Goal: Information Seeking & Learning: Learn about a topic

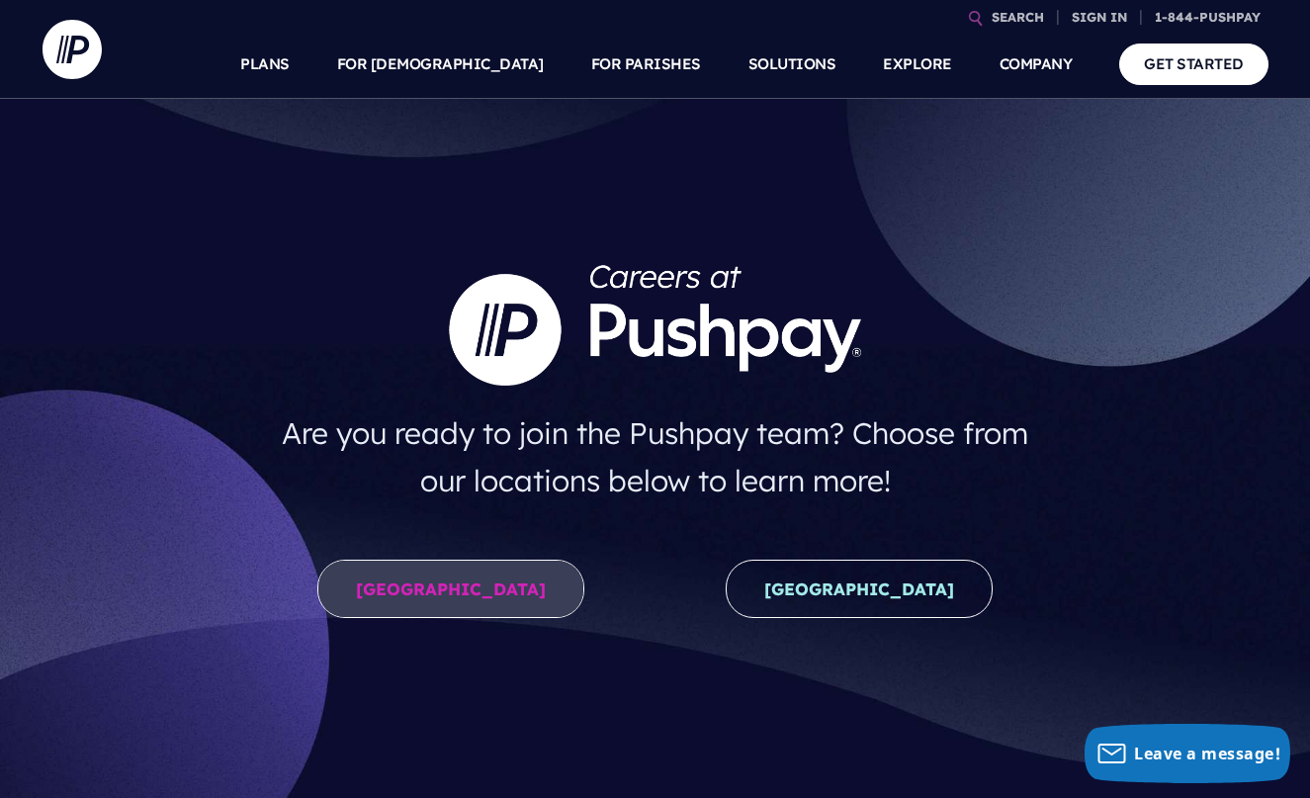
click at [498, 603] on link "[GEOGRAPHIC_DATA]" at bounding box center [450, 589] width 267 height 58
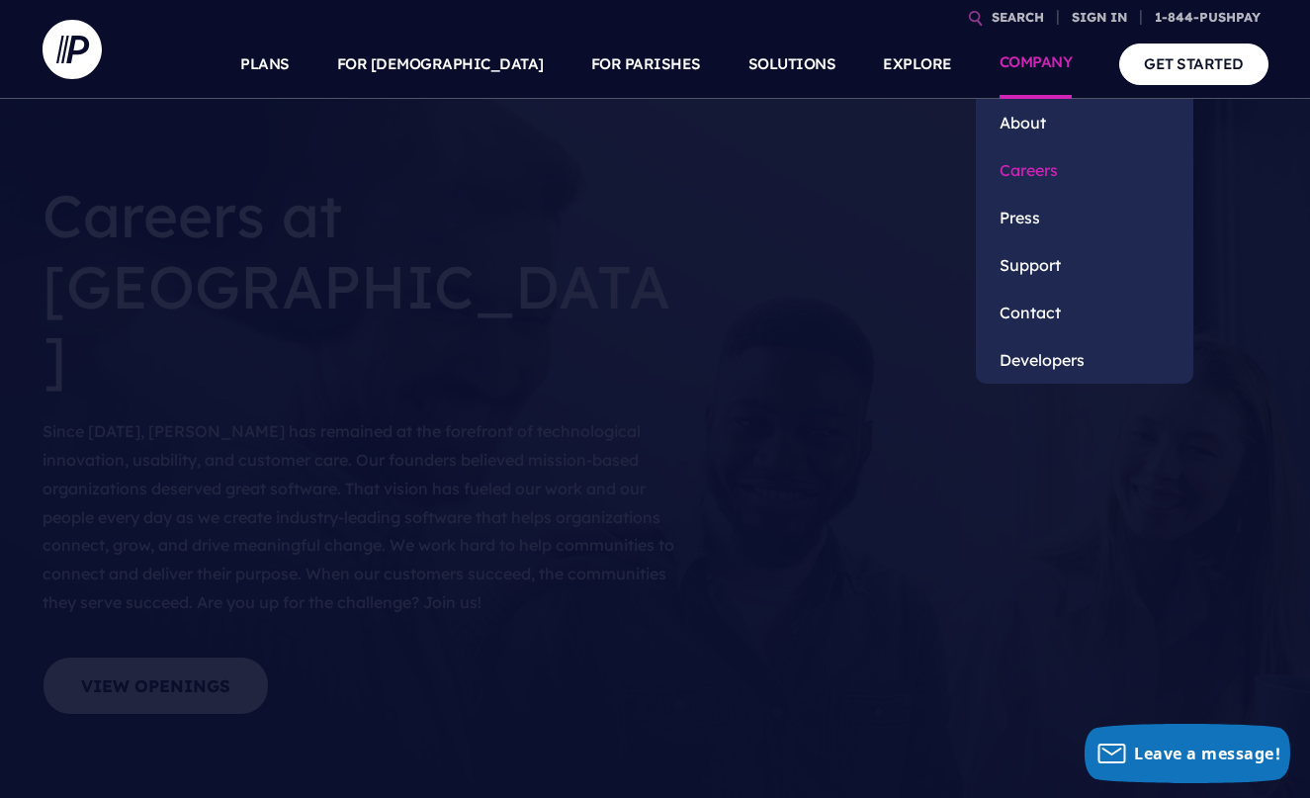
click at [1035, 159] on link "Careers" at bounding box center [1085, 169] width 218 height 47
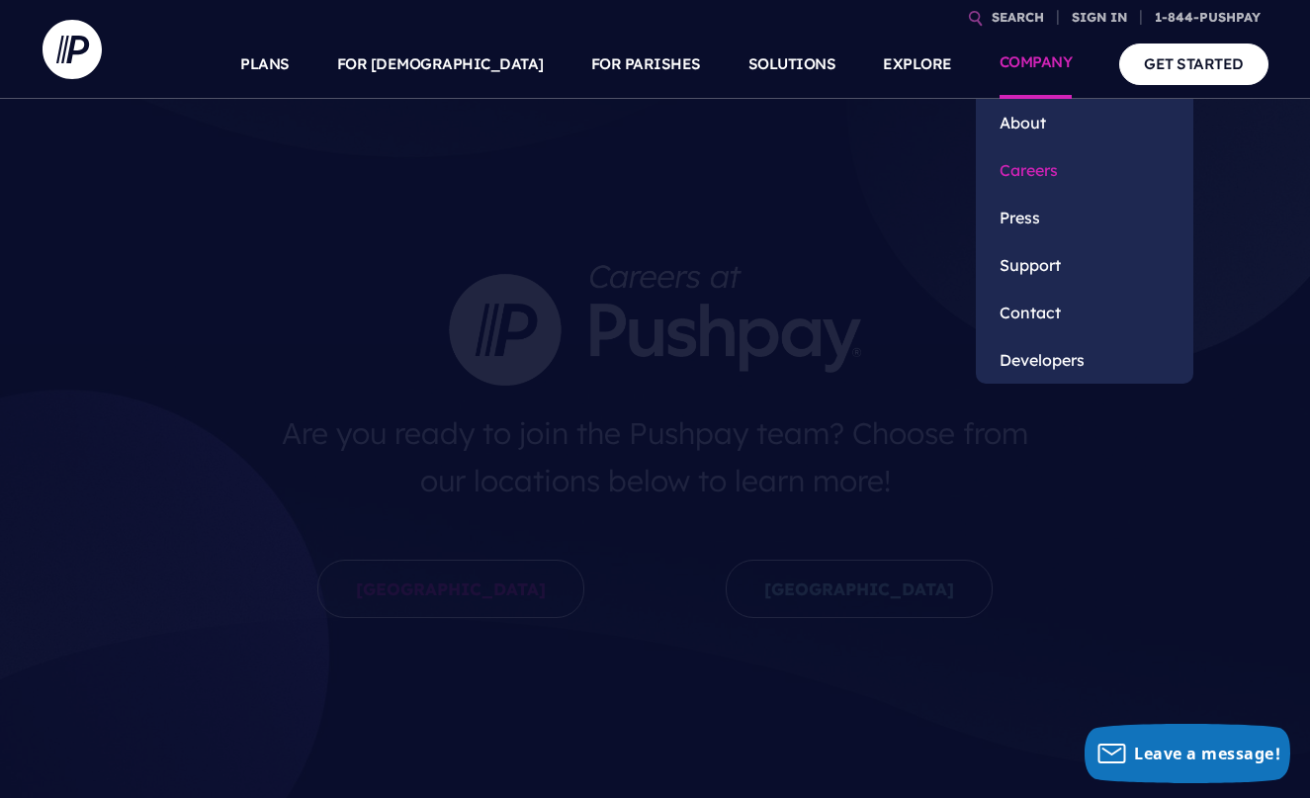
click at [1034, 178] on link "Careers" at bounding box center [1085, 169] width 218 height 47
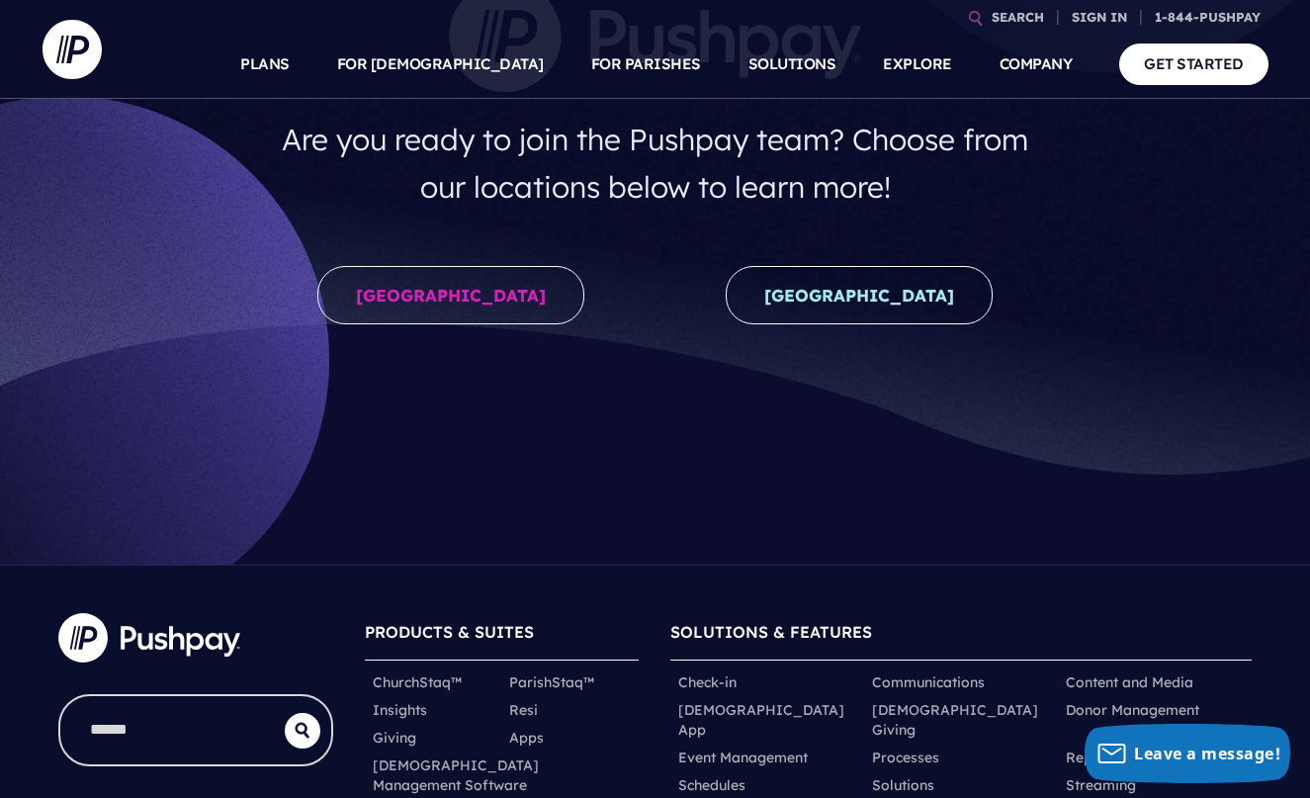
scroll to position [299, 0]
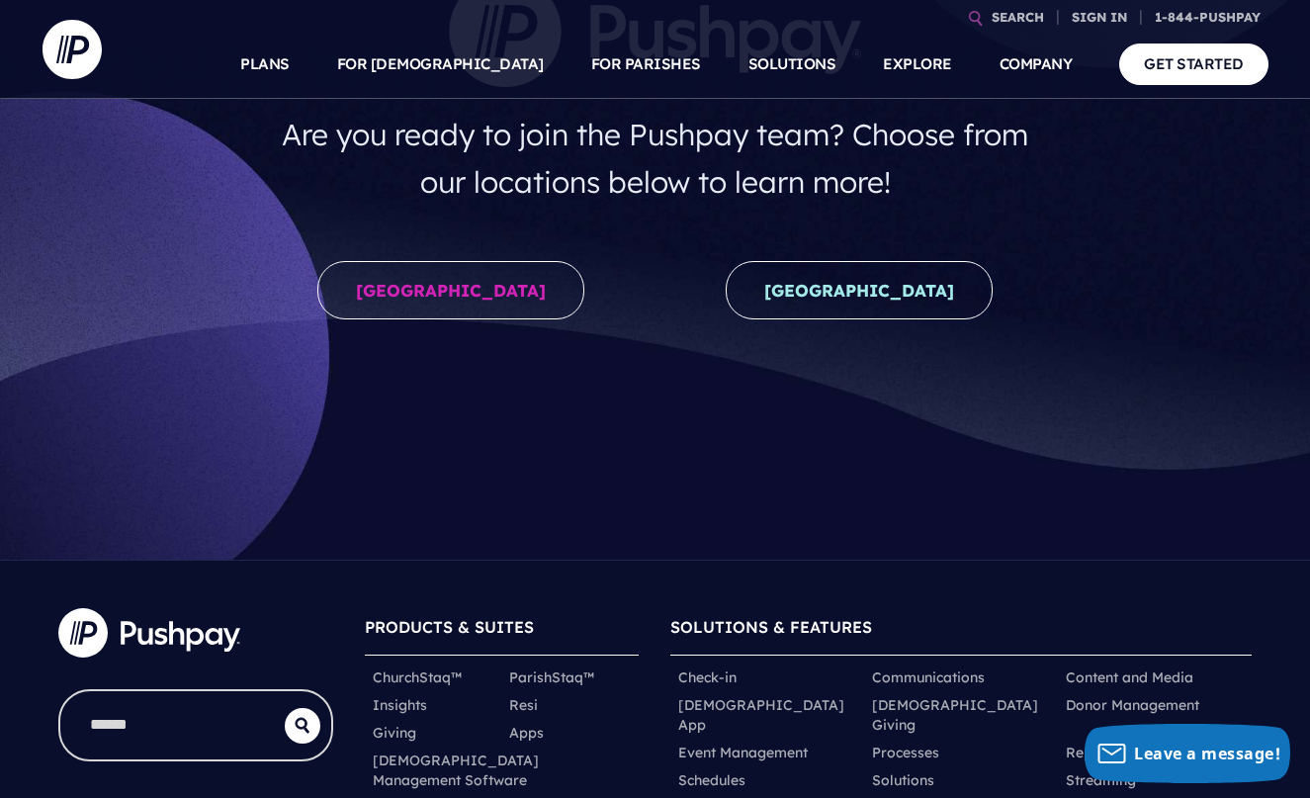
click at [457, 260] on div "[GEOGRAPHIC_DATA]" at bounding box center [450, 294] width 408 height 99
click at [453, 291] on link "[GEOGRAPHIC_DATA]" at bounding box center [450, 290] width 267 height 58
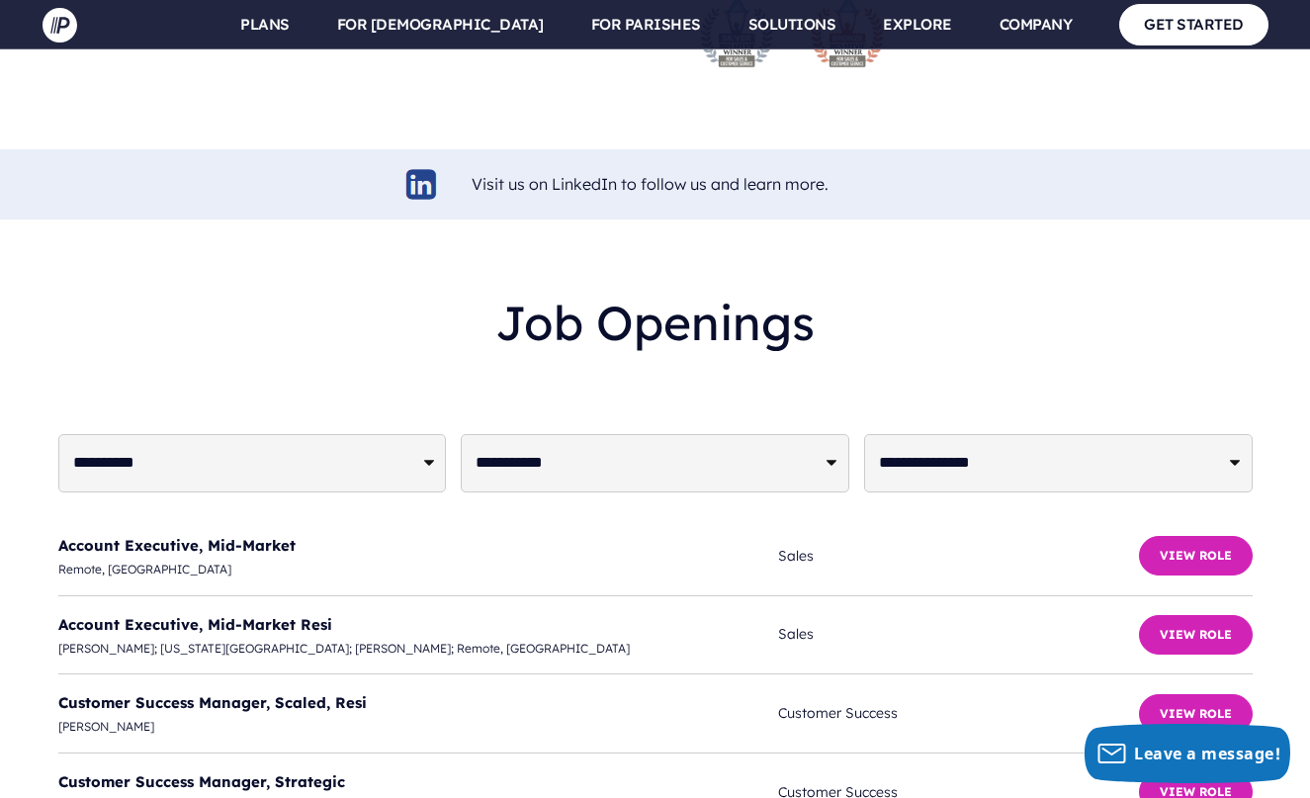
scroll to position [4658, 0]
click at [1200, 535] on button "View Role" at bounding box center [1196, 555] width 114 height 40
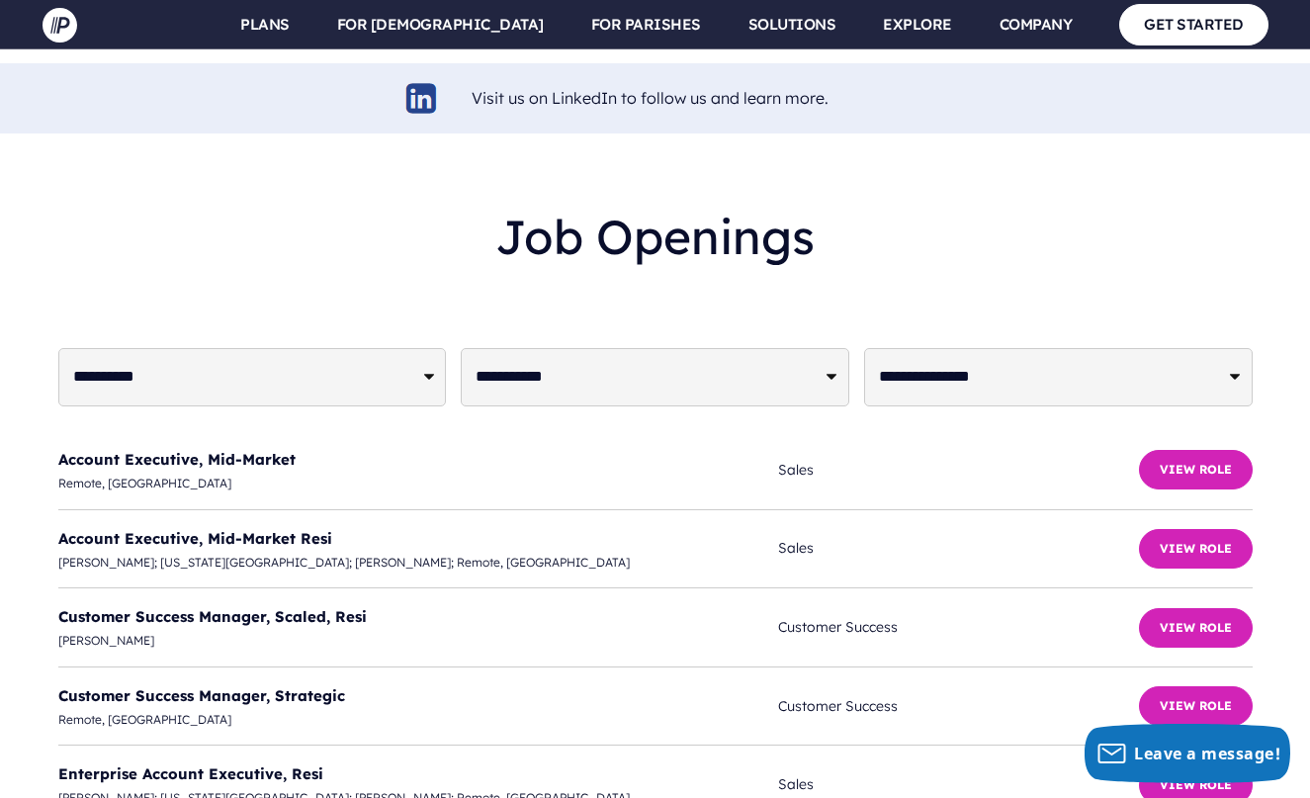
scroll to position [4760, 0]
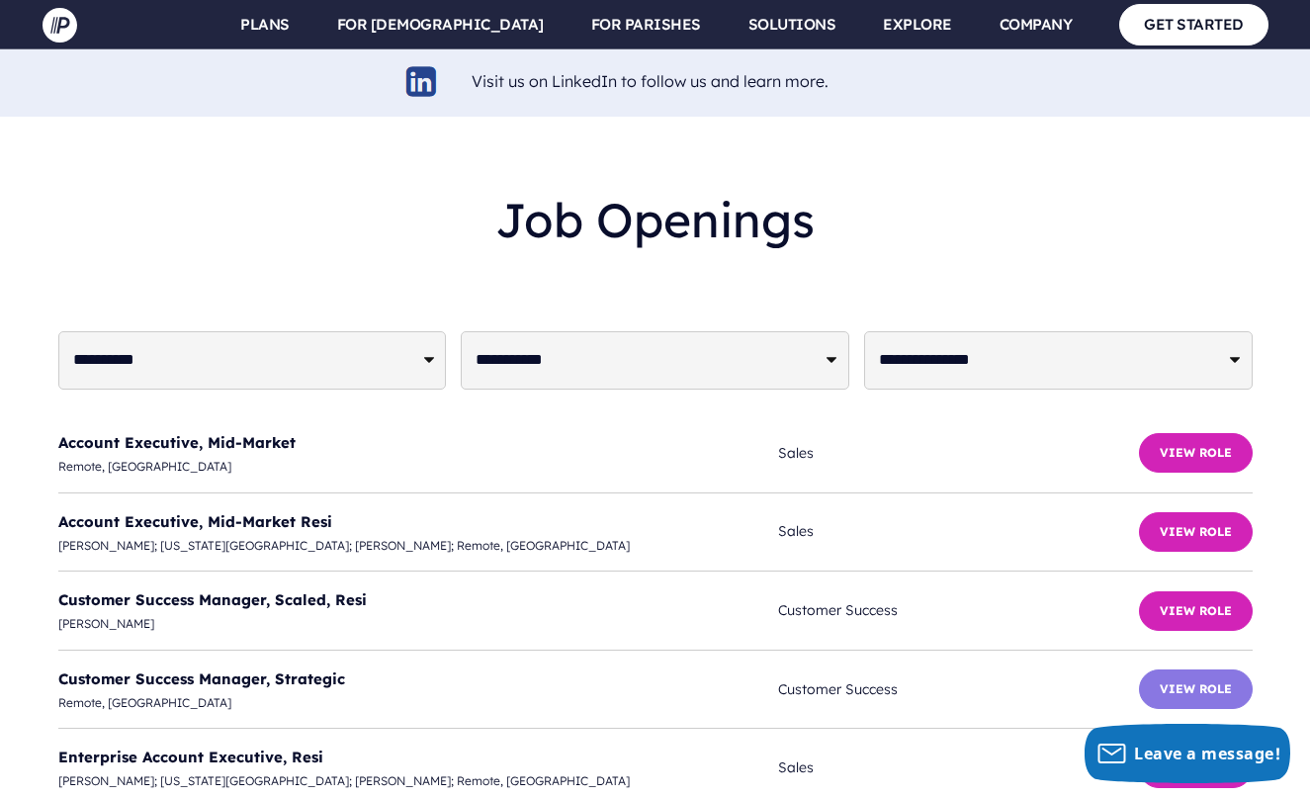
click at [1175, 670] on button "View Role" at bounding box center [1196, 690] width 114 height 40
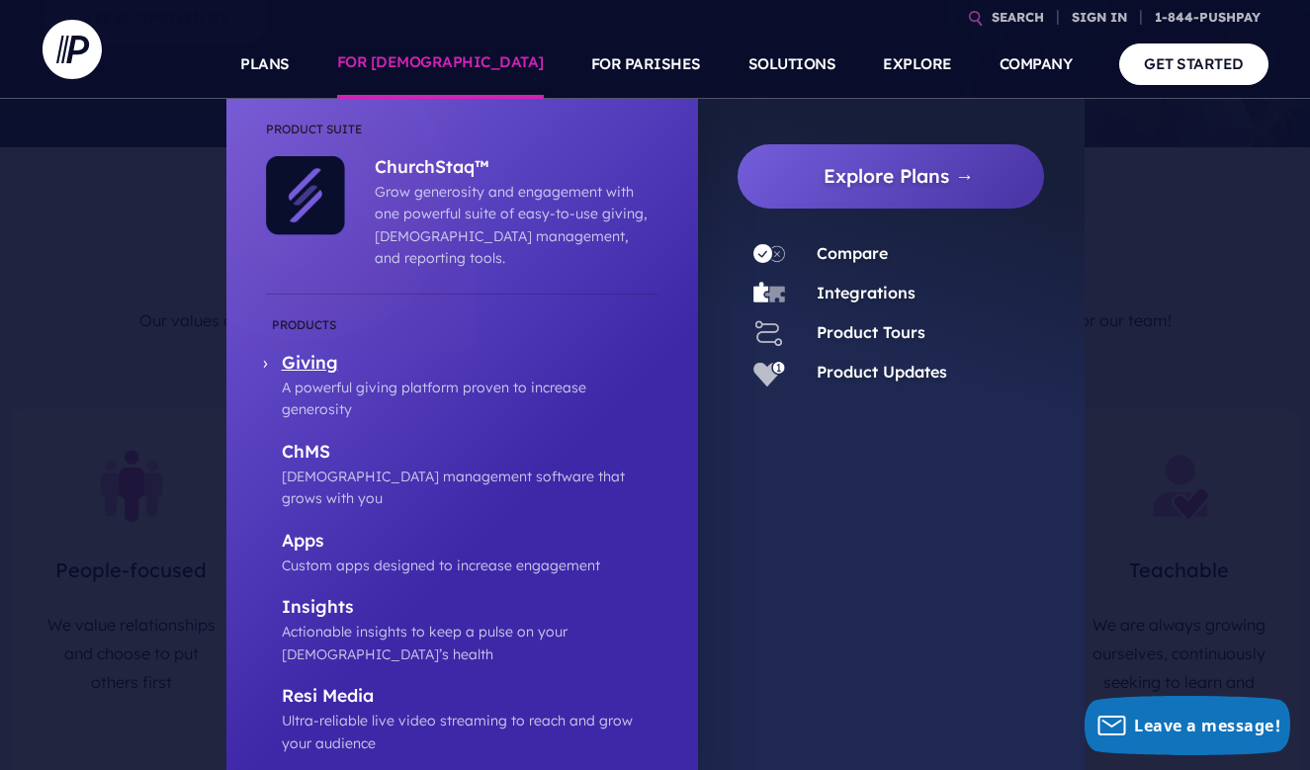
scroll to position [715, 0]
